Goal: Find specific page/section: Find specific page/section

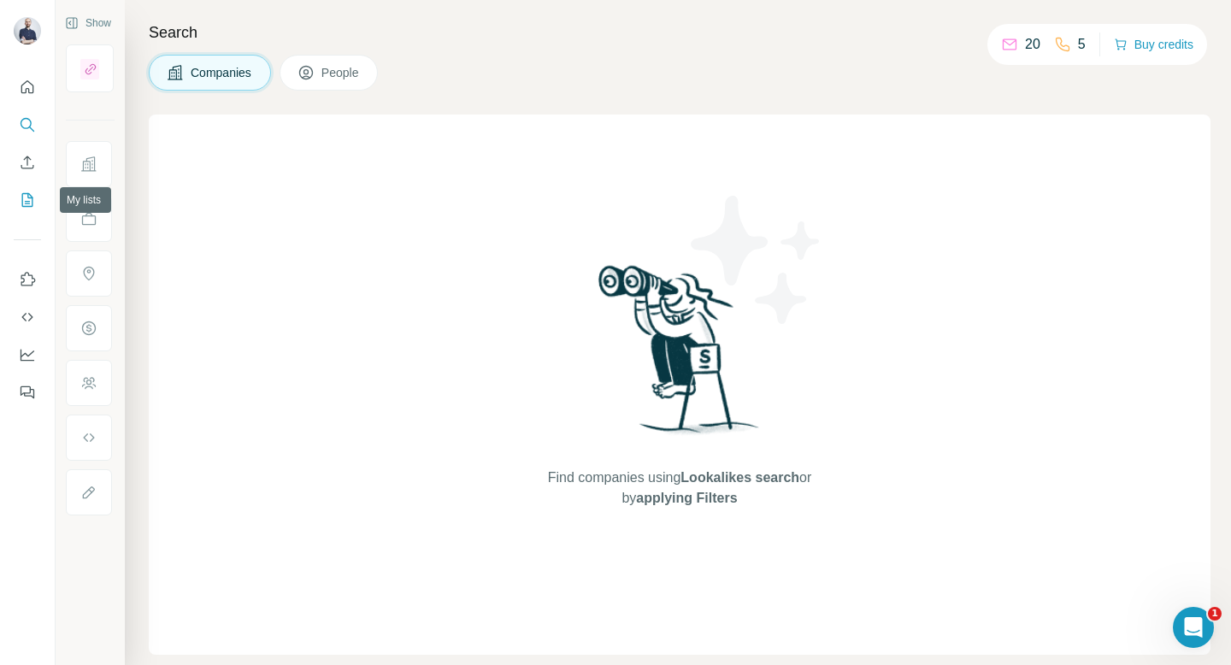
click at [24, 200] on icon "My lists" at bounding box center [27, 199] width 17 height 17
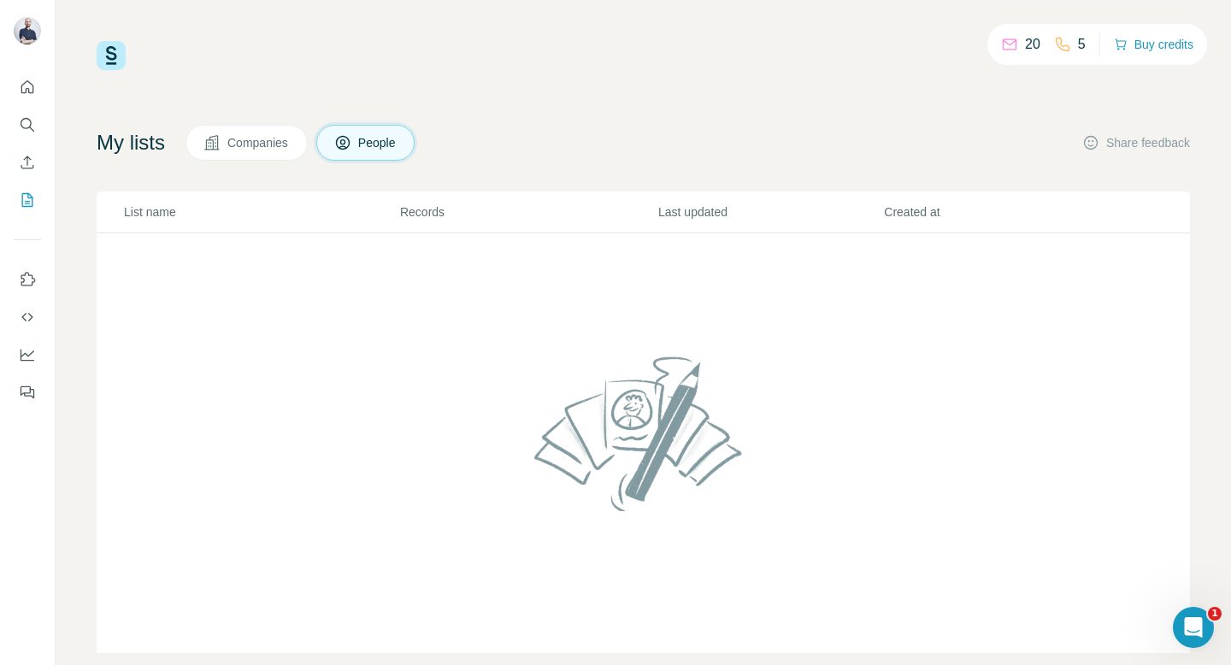
click at [270, 151] on button "Companies" at bounding box center [246, 143] width 122 height 36
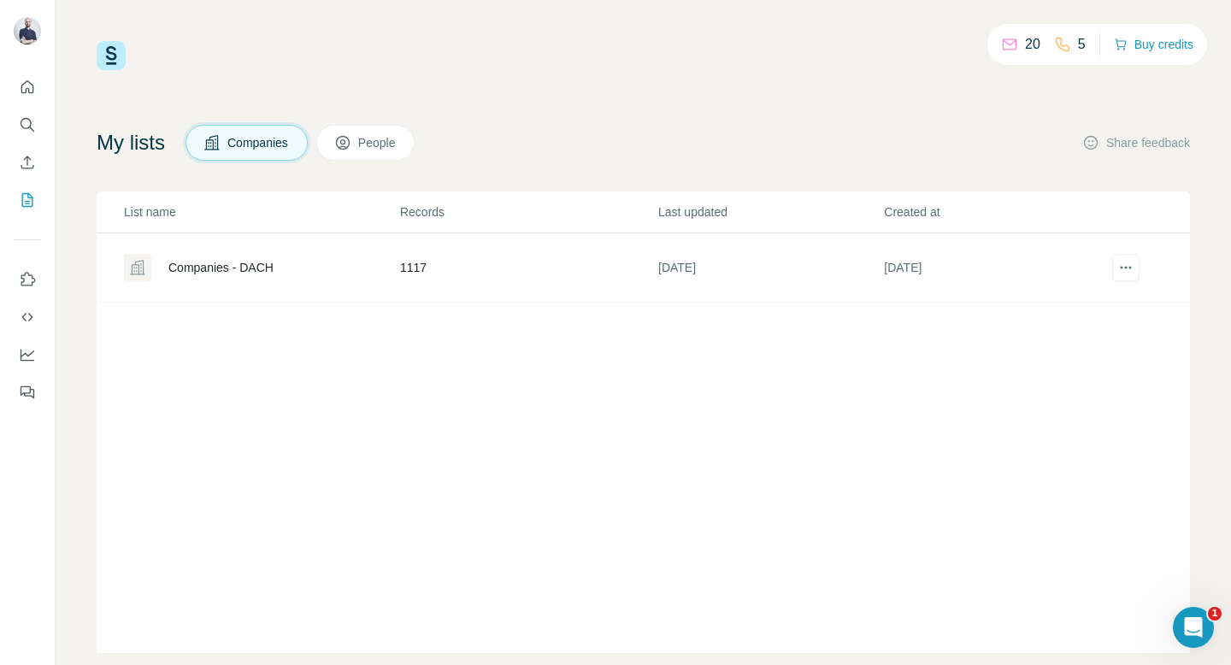
click at [241, 269] on div "Companies - DACH" at bounding box center [220, 267] width 105 height 17
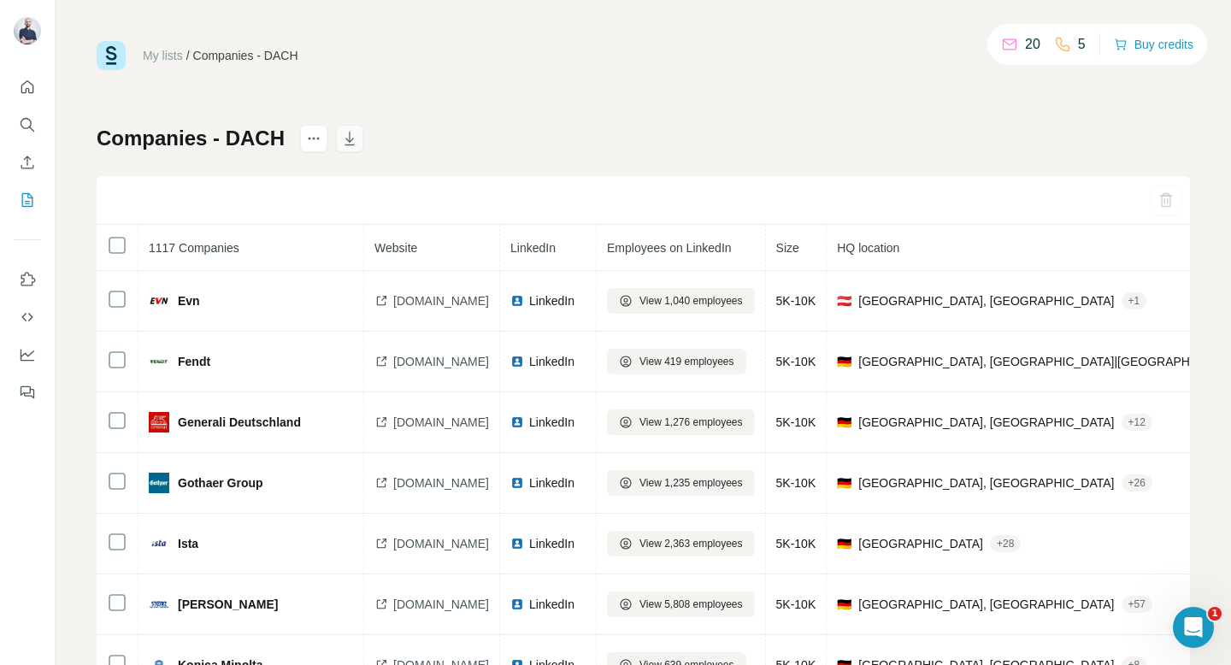
click at [361, 134] on button "button" at bounding box center [349, 138] width 27 height 27
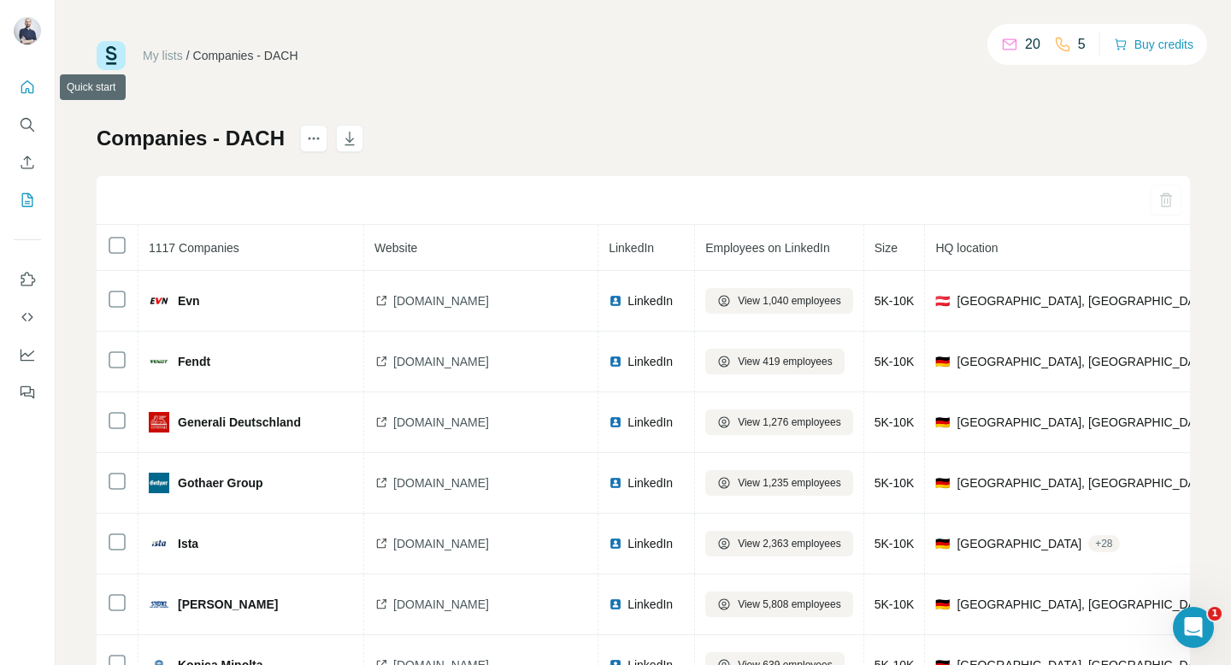
click at [18, 81] on button "Quick start" at bounding box center [27, 87] width 27 height 31
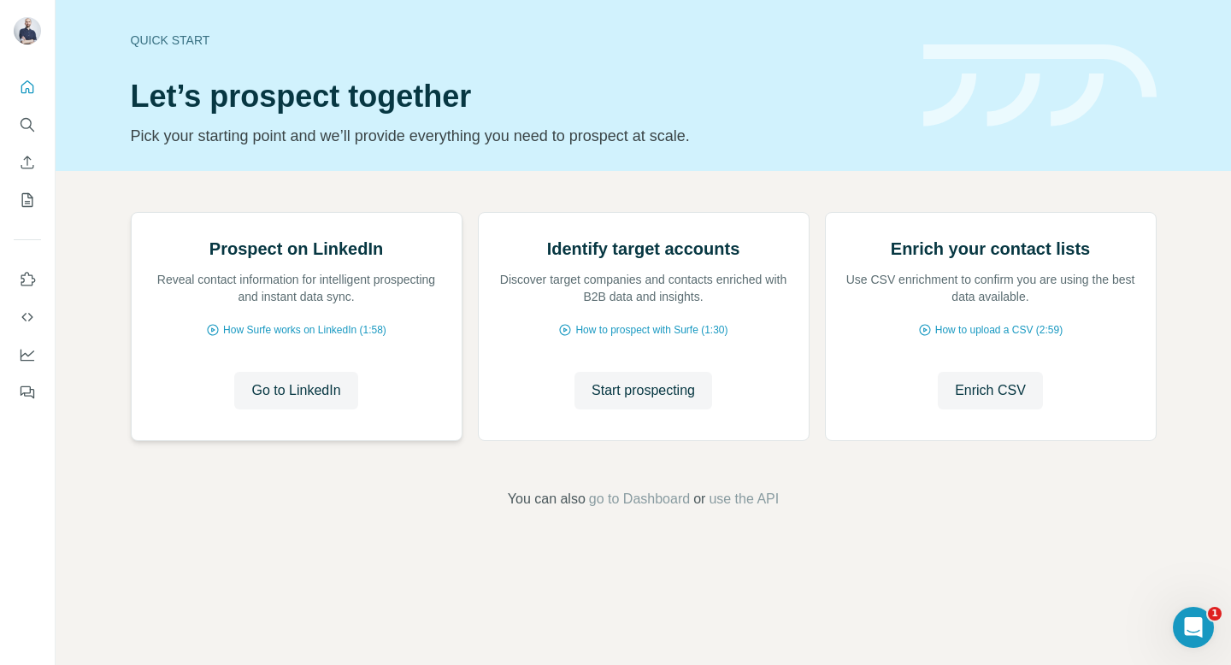
scroll to position [69, 0]
